Goal: Information Seeking & Learning: Learn about a topic

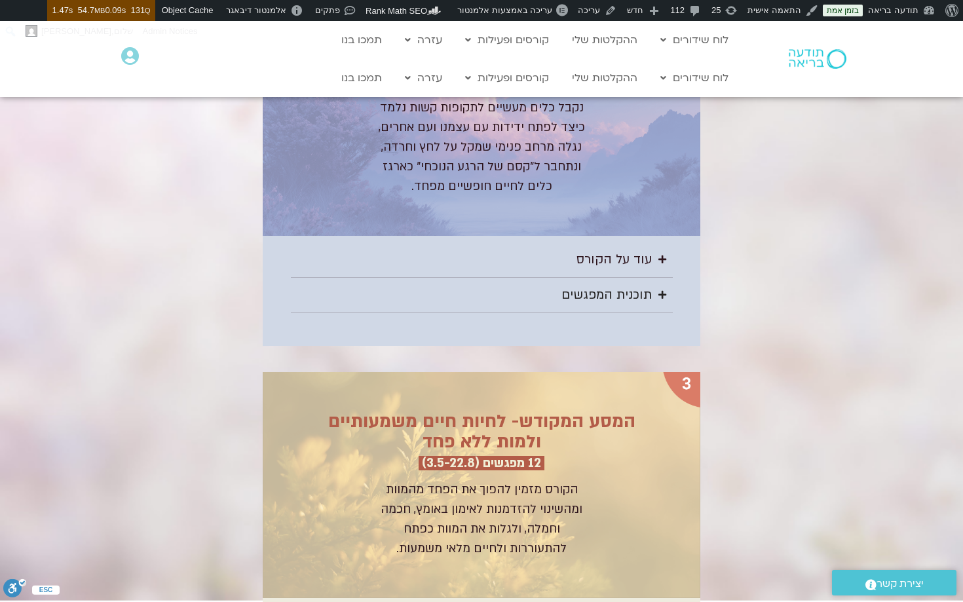
scroll to position [2117, 0]
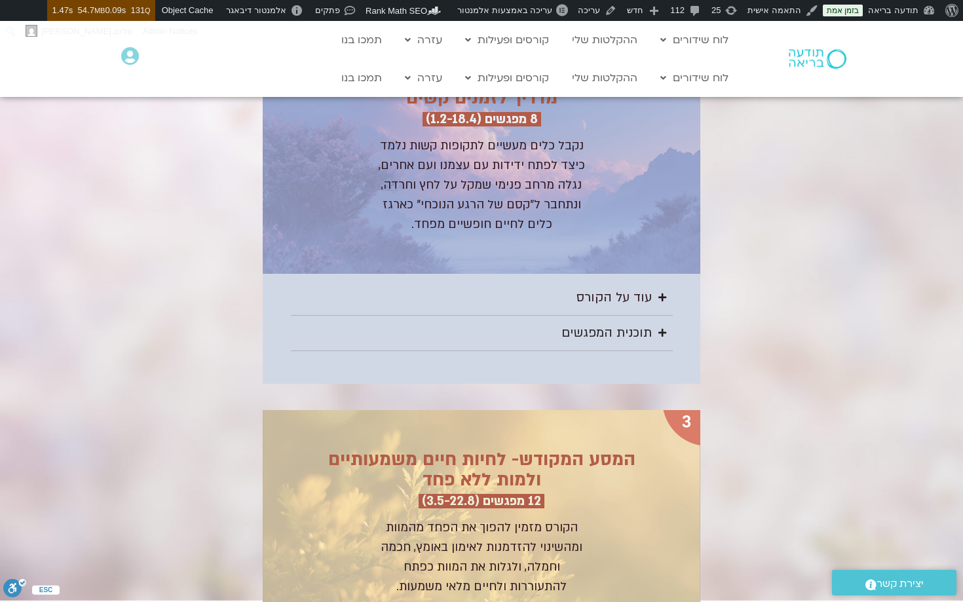
click at [644, 332] on div "תוכנית המפגשים" at bounding box center [607, 333] width 90 height 22
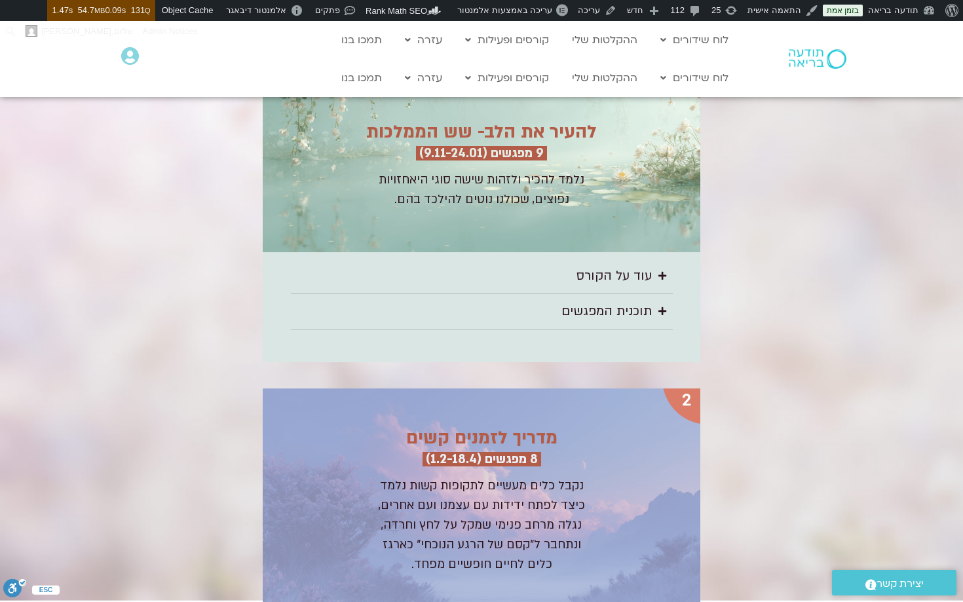
scroll to position [1778, 0]
click at [641, 303] on div "תוכנית המפגשים" at bounding box center [607, 311] width 90 height 22
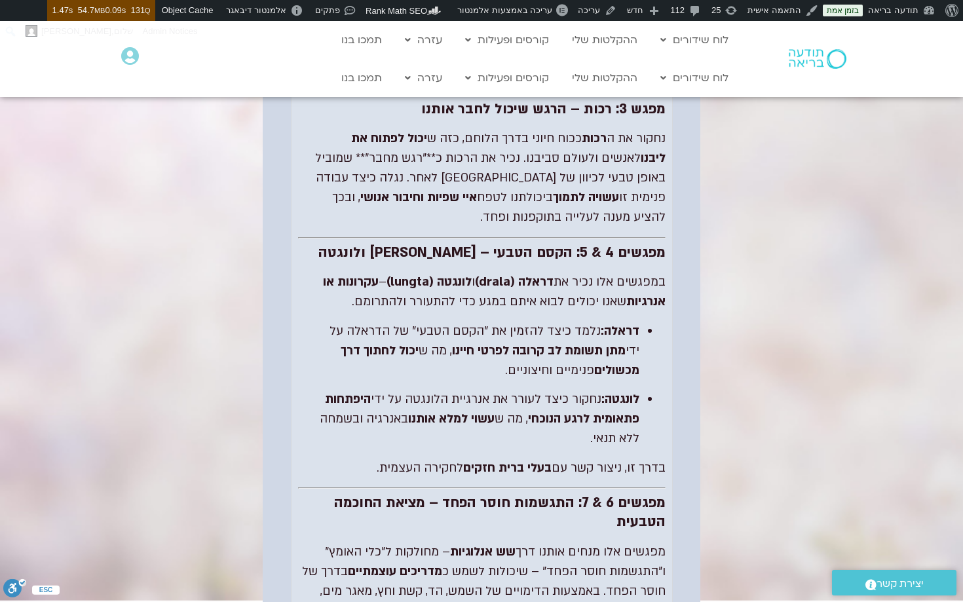
scroll to position [4380, 0]
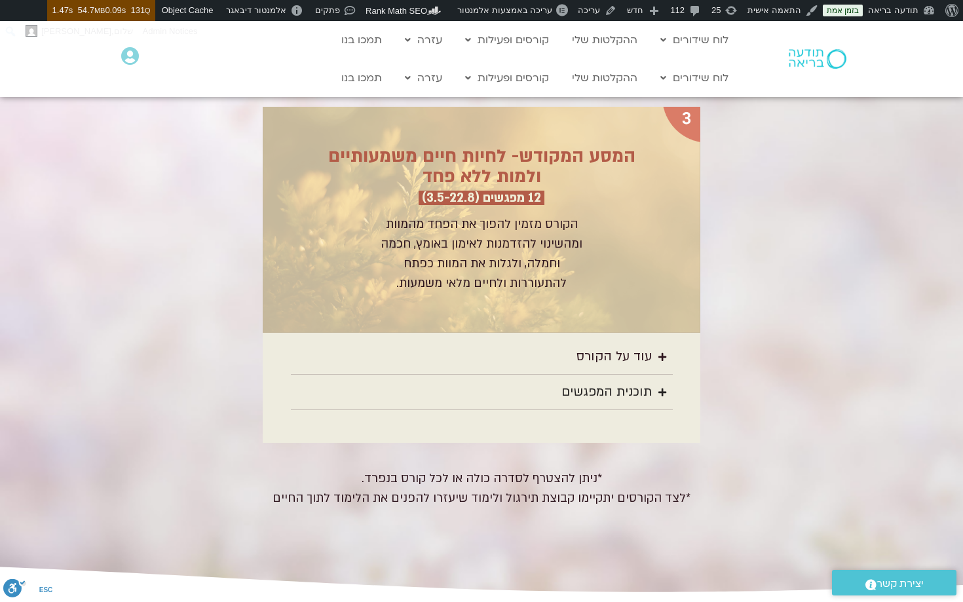
click at [634, 375] on summary "תוכנית המפגשים" at bounding box center [482, 392] width 382 height 35
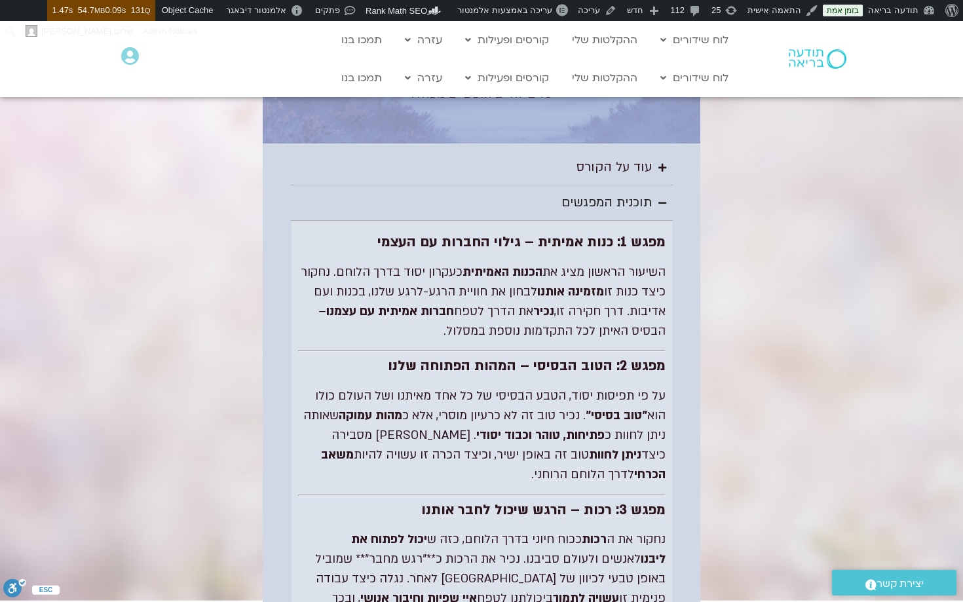
scroll to position [3982, 0]
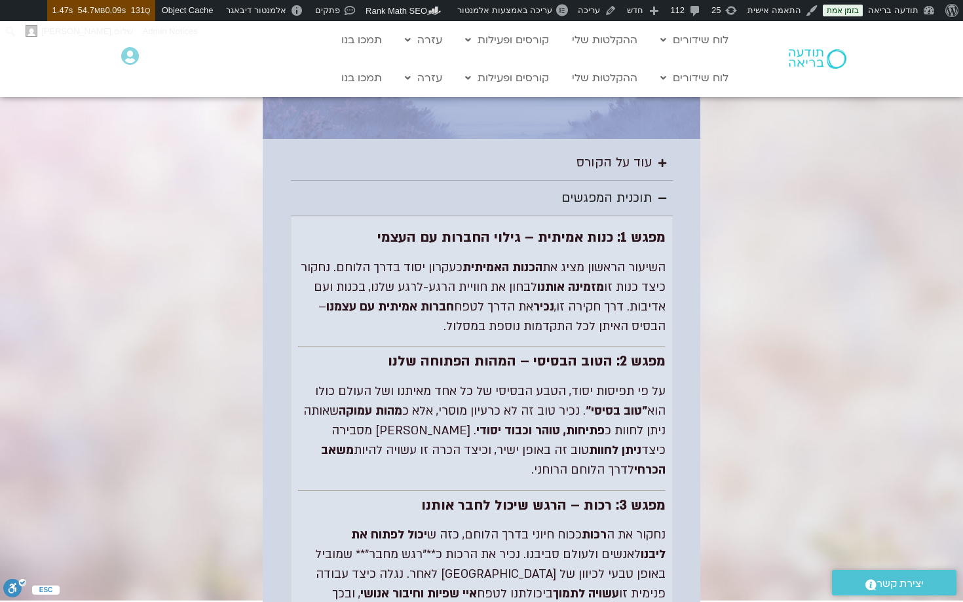
click at [567, 228] on strong "מפגש 1: כנות אמיתית – גילוי החברות עם העצמי" at bounding box center [521, 237] width 288 height 19
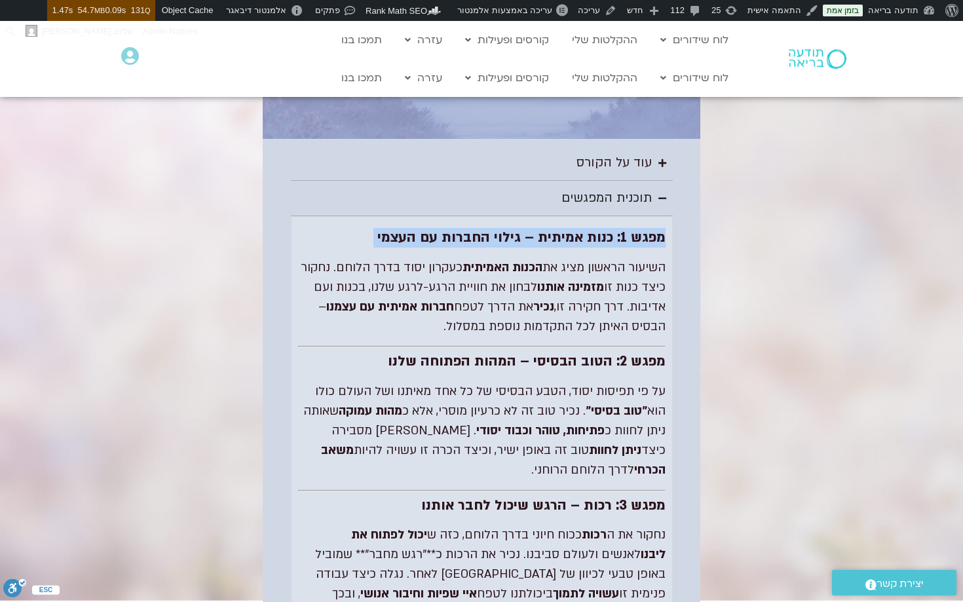
click at [567, 228] on strong "מפגש 1: כנות אמיתית – גילוי החברות עם העצמי" at bounding box center [521, 237] width 288 height 19
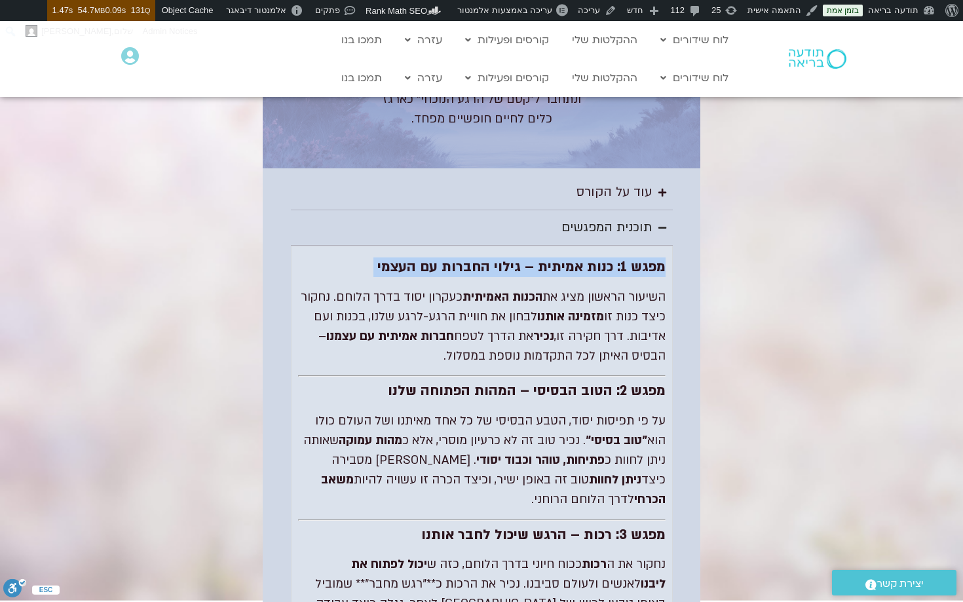
scroll to position [3955, 0]
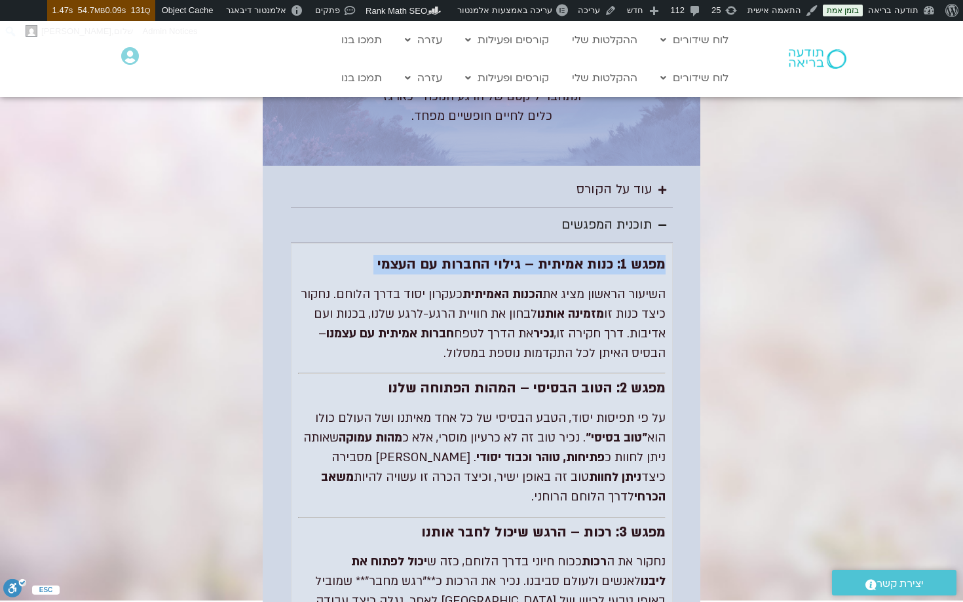
click at [573, 255] on strong "מפגש 1: כנות אמיתית – גילוי החברות עם העצמי" at bounding box center [521, 264] width 288 height 19
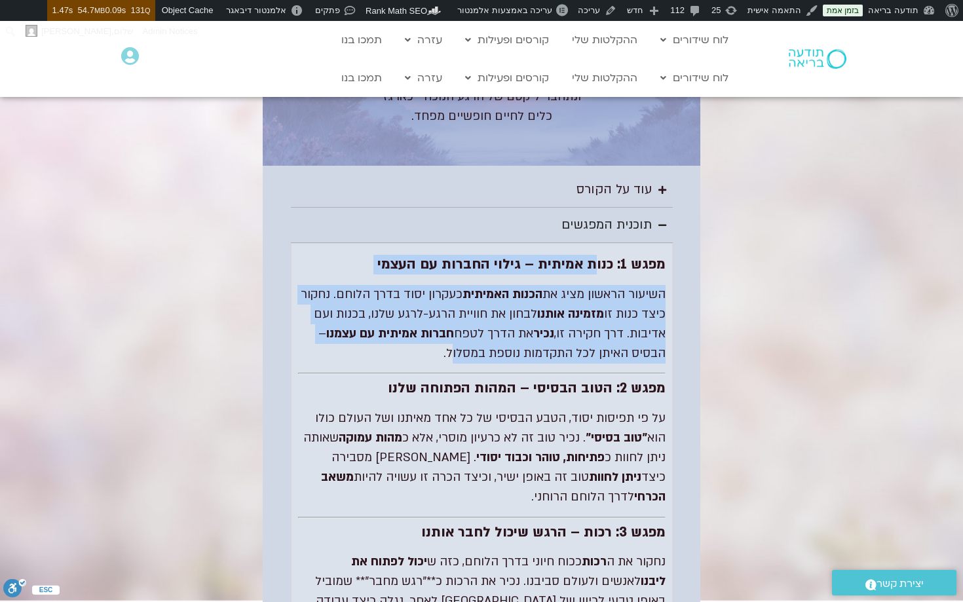
drag, startPoint x: 594, startPoint y: 203, endPoint x: 413, endPoint y: 297, distance: 203.7
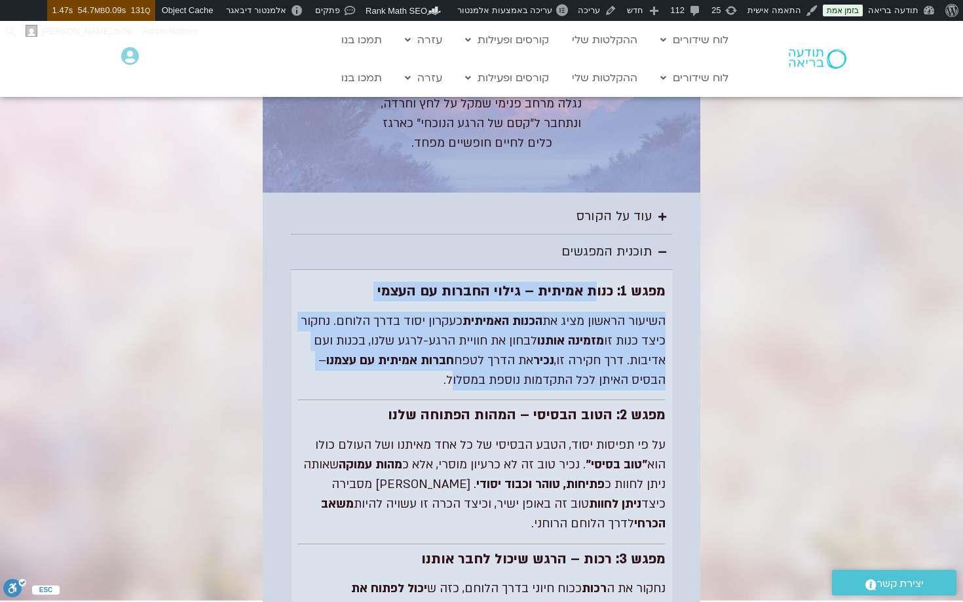
click at [552, 312] on p "השיעור הראשון מציג את הכנות האמיתית כעקרון יסוד בדרך הלוחם. נחקור כיצד כנות זו …" at bounding box center [482, 351] width 368 height 79
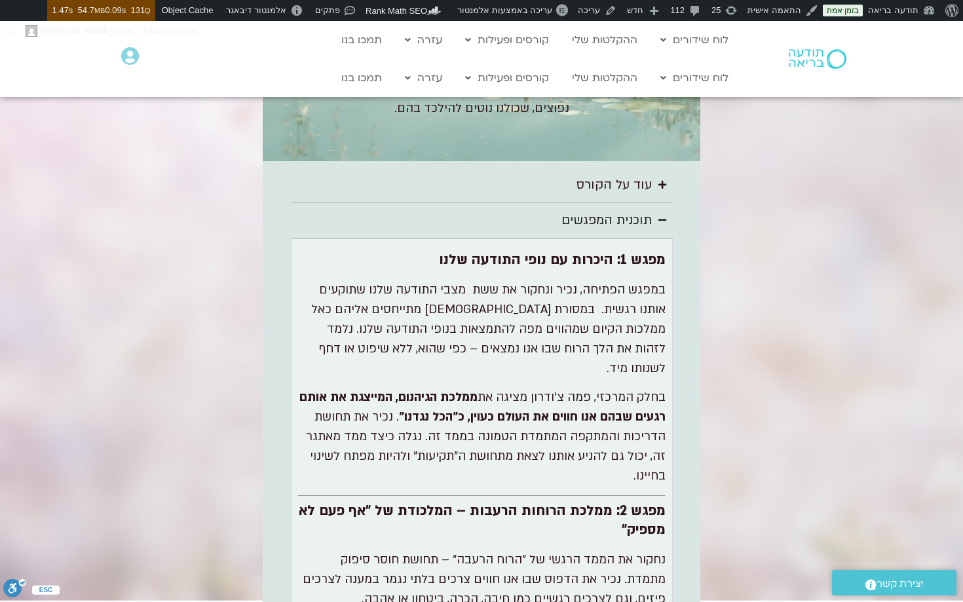
scroll to position [1828, 0]
